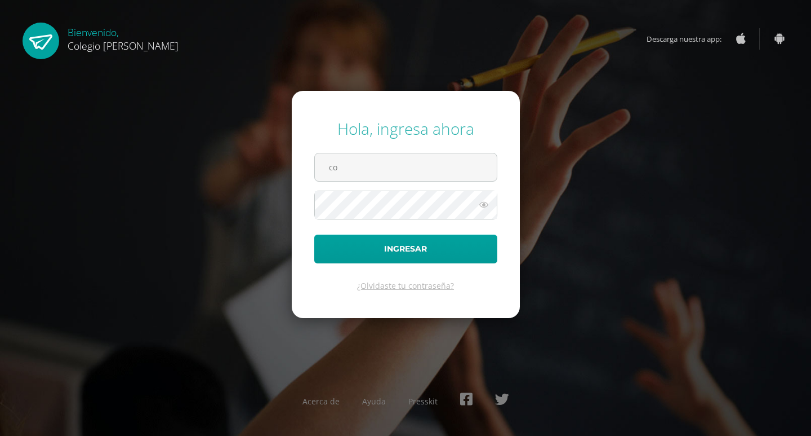
type input "c"
click at [332, 173] on input "text" at bounding box center [406, 167] width 182 height 28
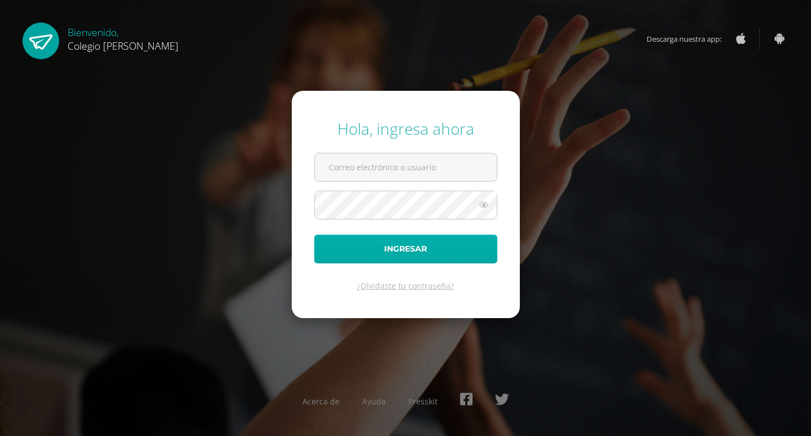
type input "[EMAIL_ADDRESS][DOMAIN_NAME]"
click at [419, 247] on button "Ingresar" at bounding box center [405, 248] width 183 height 29
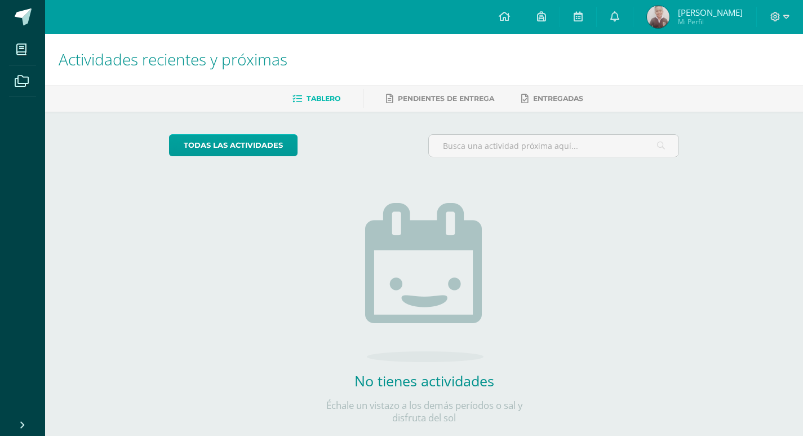
click at [662, 27] on span "Dominick Raúl Isaac Mi Perfil" at bounding box center [695, 17] width 100 height 23
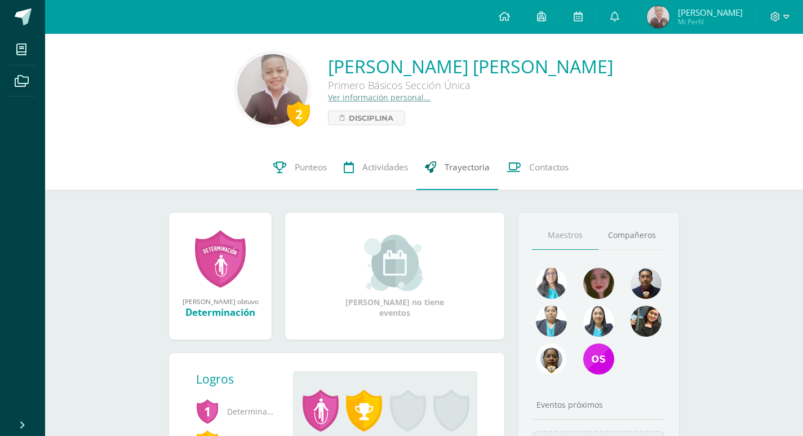
click at [456, 165] on span "Trayectoria" at bounding box center [467, 167] width 45 height 12
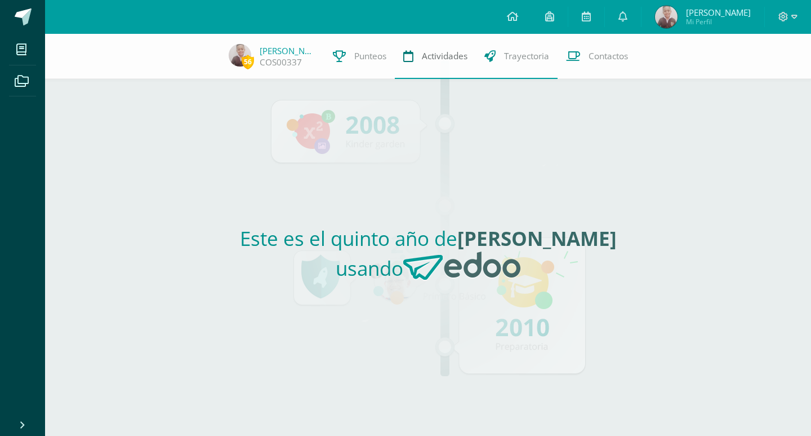
click at [414, 66] on link "Actividades" at bounding box center [435, 56] width 81 height 45
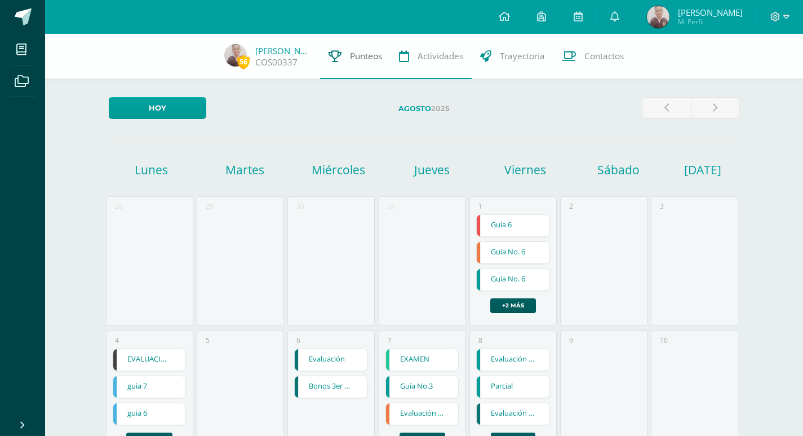
click at [356, 58] on span "Punteos" at bounding box center [366, 56] width 32 height 12
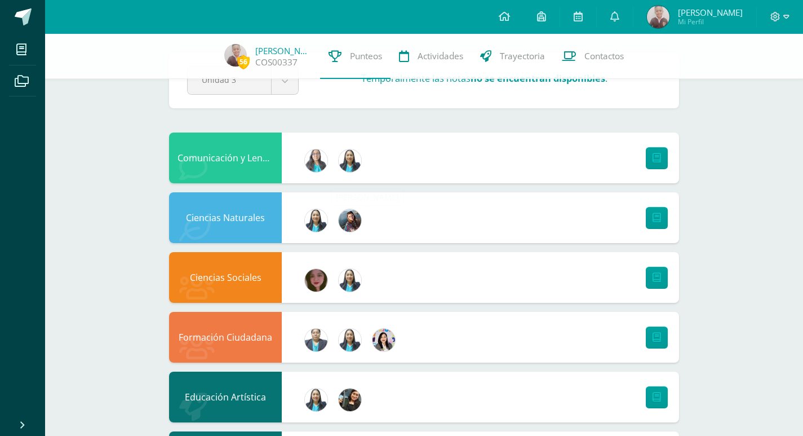
scroll to position [56, 0]
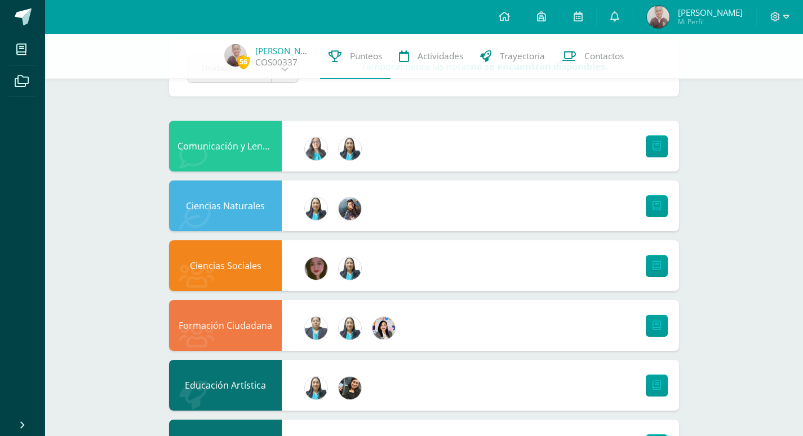
click at [670, 154] on div at bounding box center [654, 146] width 50 height 51
click at [658, 148] on icon at bounding box center [656, 146] width 8 height 10
click at [233, 136] on div "Comunicación y Lenguaje Idioma Extranjero" at bounding box center [225, 146] width 113 height 51
click at [414, 166] on div "Comunicación y Lenguaje Idioma Extranjero" at bounding box center [424, 146] width 510 height 51
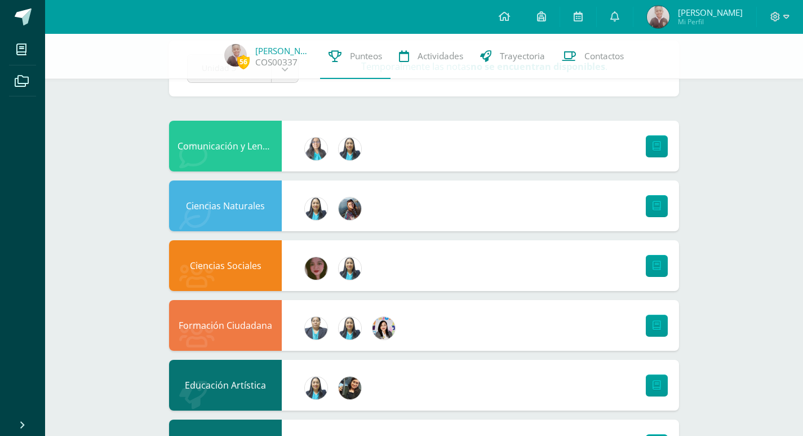
drag, startPoint x: 415, startPoint y: 163, endPoint x: 425, endPoint y: 156, distance: 13.0
click at [421, 158] on div "Comunicación y Lenguaje Idioma Extranjero" at bounding box center [424, 146] width 510 height 51
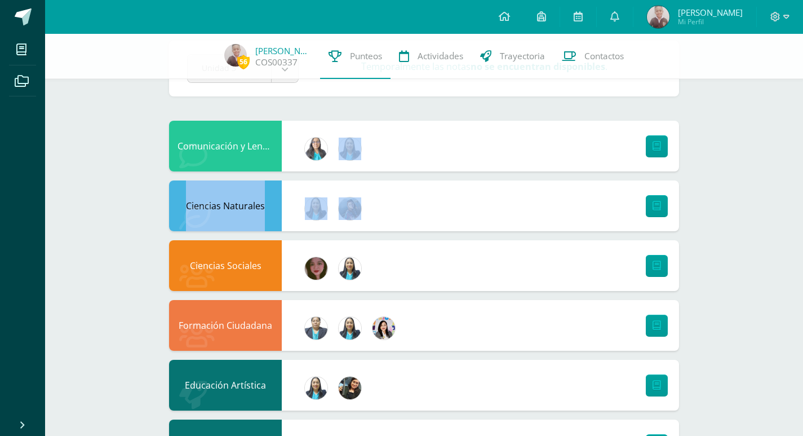
drag, startPoint x: 425, startPoint y: 156, endPoint x: 479, endPoint y: 201, distance: 70.0
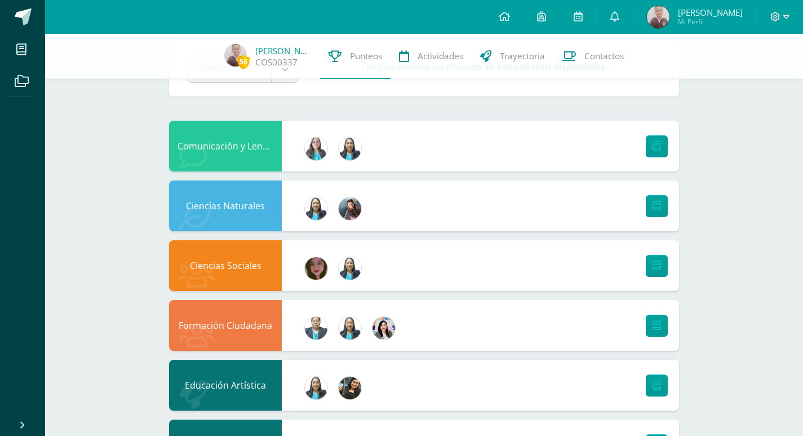
click at [479, 201] on div "Ciencias Naturales" at bounding box center [424, 205] width 510 height 51
click at [6, 15] on link at bounding box center [22, 17] width 45 height 34
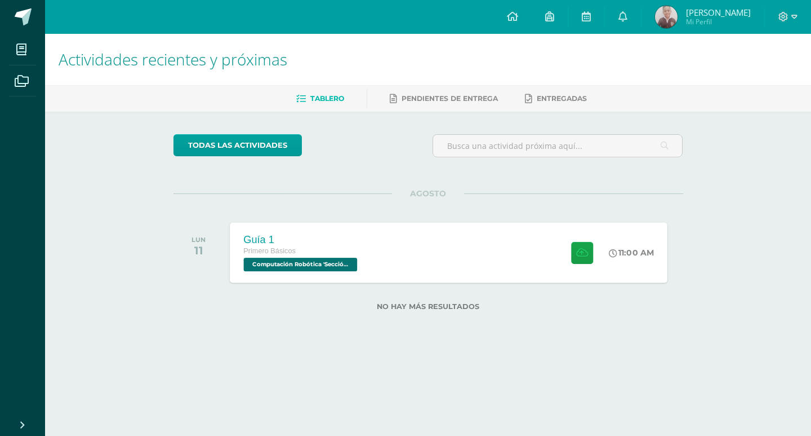
click at [313, 259] on span "Computación Robótica 'Sección Única'" at bounding box center [300, 264] width 114 height 14
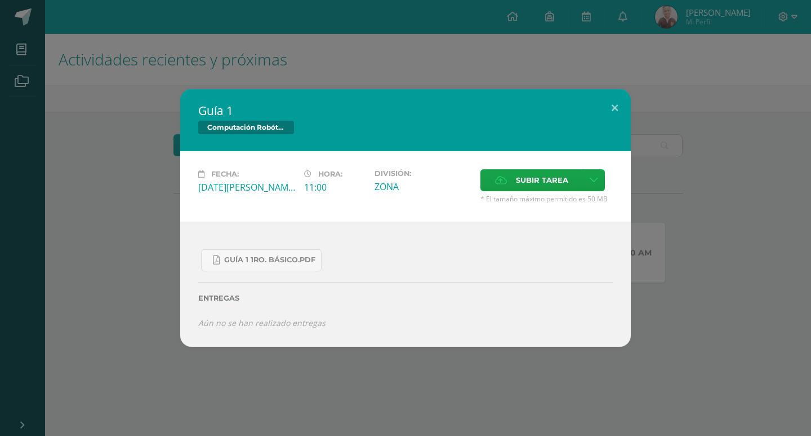
drag, startPoint x: 292, startPoint y: 234, endPoint x: 293, endPoint y: 244, distance: 9.6
click at [292, 235] on div "Guía 1 1ro. Básico.pdf Entregas Aún no se han realizado entregas ¿Deseas retira…" at bounding box center [405, 283] width 451 height 125
click at [292, 256] on span "Guía 1 1ro. Básico.pdf" at bounding box center [269, 259] width 91 height 9
